Goal: Task Accomplishment & Management: Manage account settings

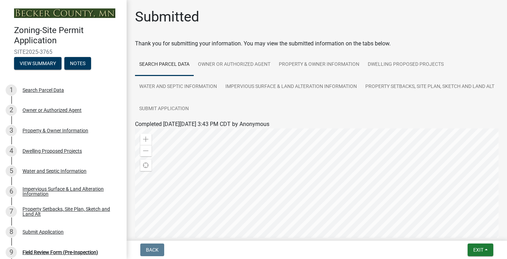
scroll to position [89, 0]
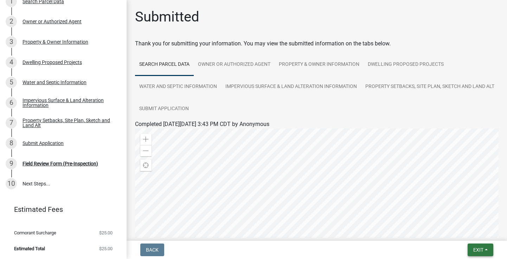
click at [481, 252] on span "Exit" at bounding box center [478, 250] width 10 height 6
click at [471, 232] on button "Save & Exit" at bounding box center [465, 231] width 56 height 17
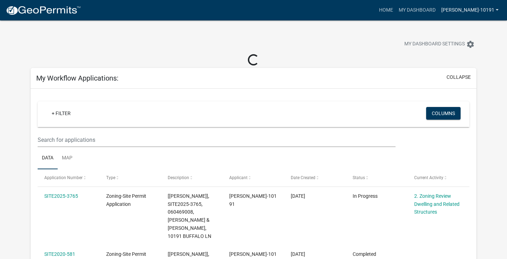
click at [485, 10] on link "[PERSON_NAME]-10191" at bounding box center [469, 10] width 63 height 13
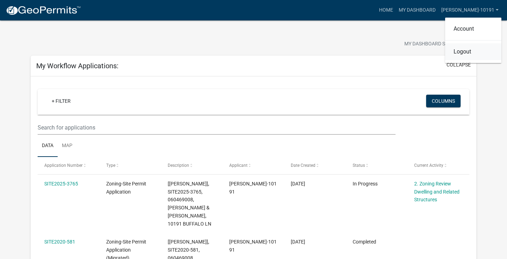
click at [464, 52] on link "Logout" at bounding box center [473, 51] width 56 height 17
